Goal: Find specific page/section: Find specific page/section

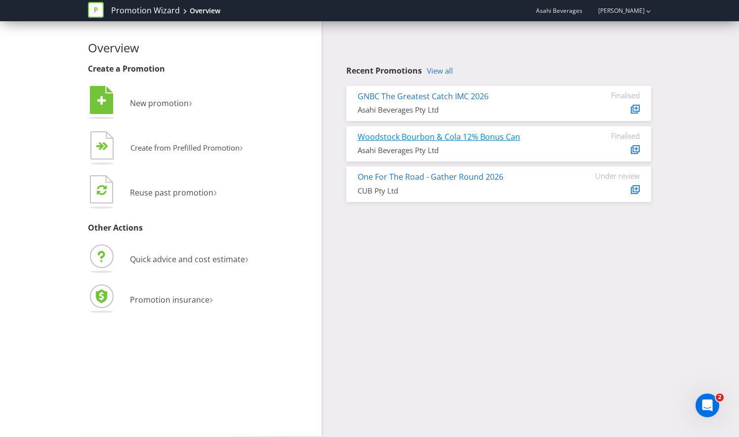
click at [413, 138] on link "Woodstock Bourbon & Cola 12% Bonus Can" at bounding box center [439, 136] width 162 height 11
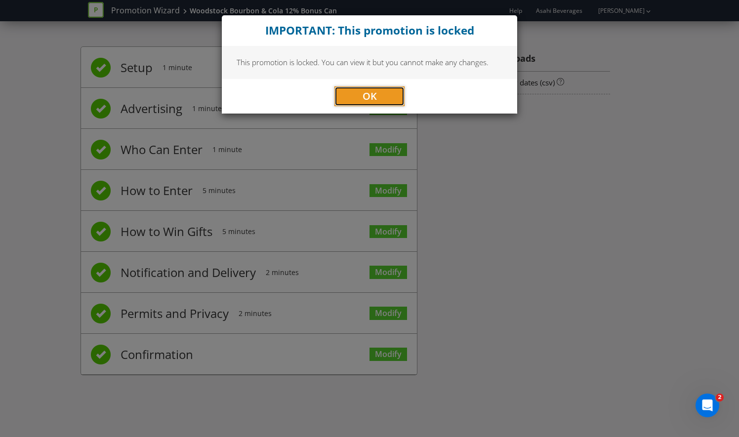
click at [379, 96] on button "OK" at bounding box center [369, 96] width 70 height 20
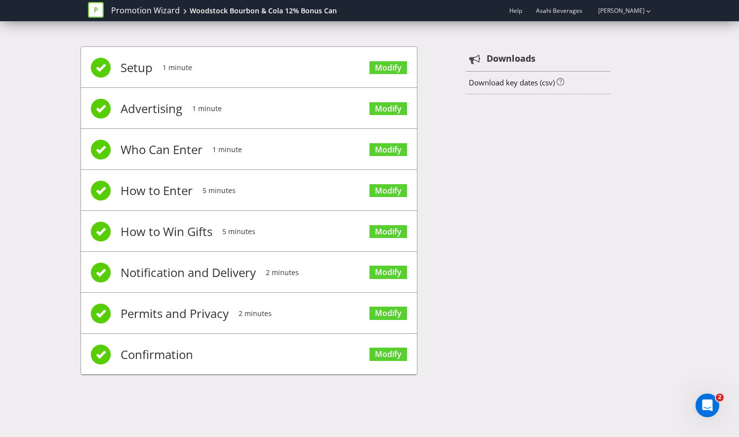
click at [98, 9] on icon at bounding box center [96, 10] width 16 height 16
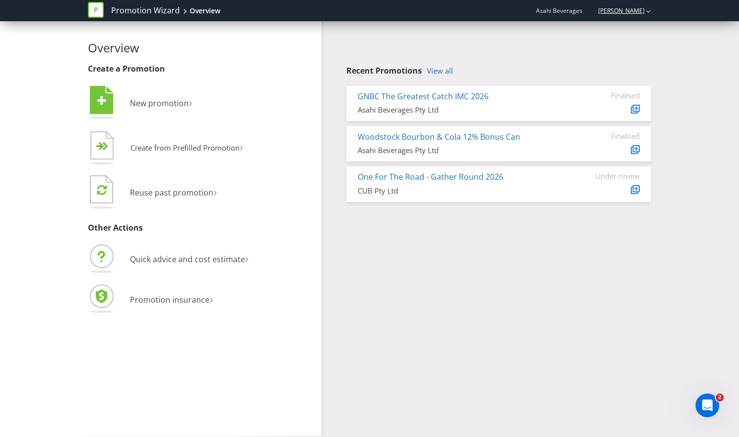
click at [641, 11] on link "[PERSON_NAME]" at bounding box center [616, 10] width 56 height 8
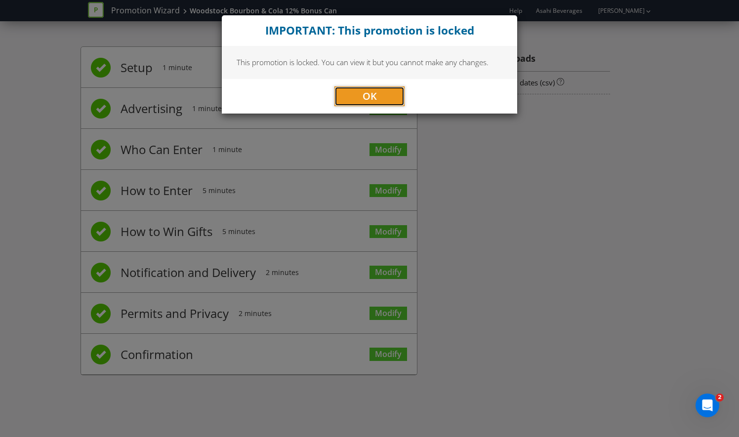
click at [374, 98] on span "OK" at bounding box center [369, 95] width 14 height 13
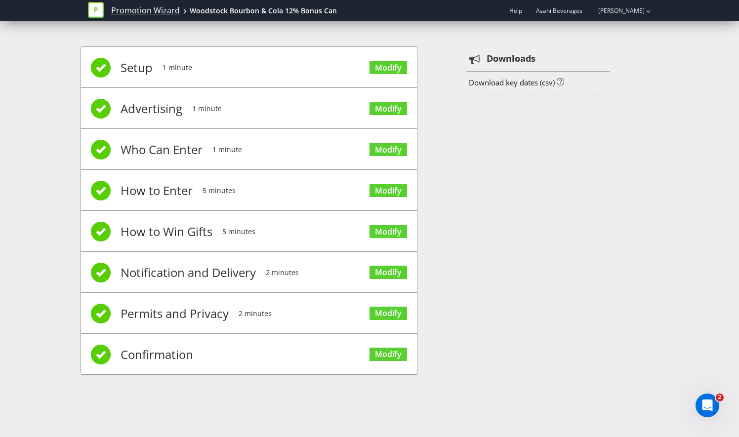
click at [139, 9] on link "Promotion Wizard" at bounding box center [145, 10] width 69 height 11
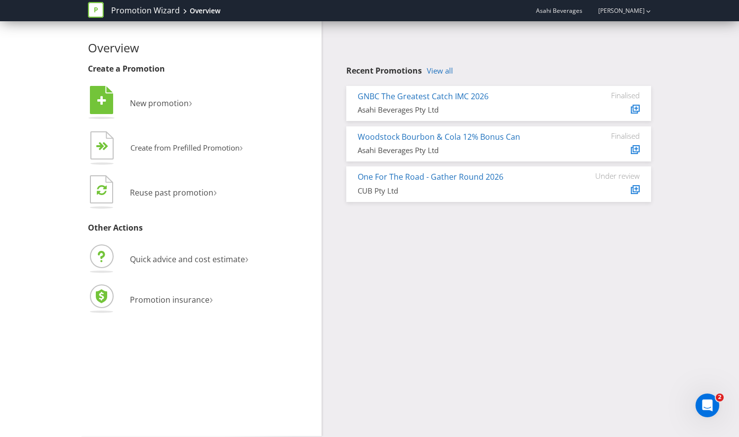
click at [561, 12] on span "Asahi Beverages" at bounding box center [559, 10] width 46 height 8
click at [472, 135] on link "Woodstock Bourbon & Cola 12% Bonus Can" at bounding box center [439, 136] width 162 height 11
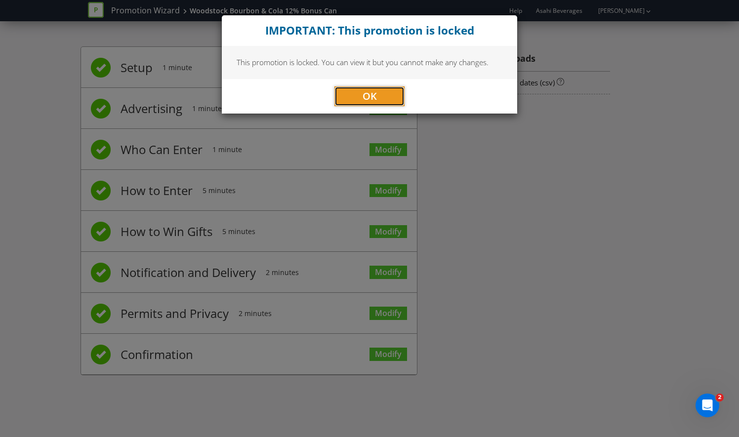
click at [358, 98] on button "OK" at bounding box center [369, 96] width 70 height 20
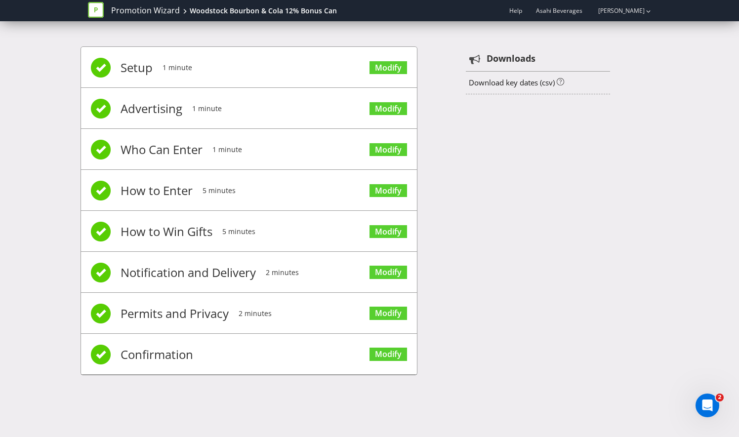
click at [100, 10] on icon at bounding box center [96, 10] width 16 height 16
